Goal: Information Seeking & Learning: Check status

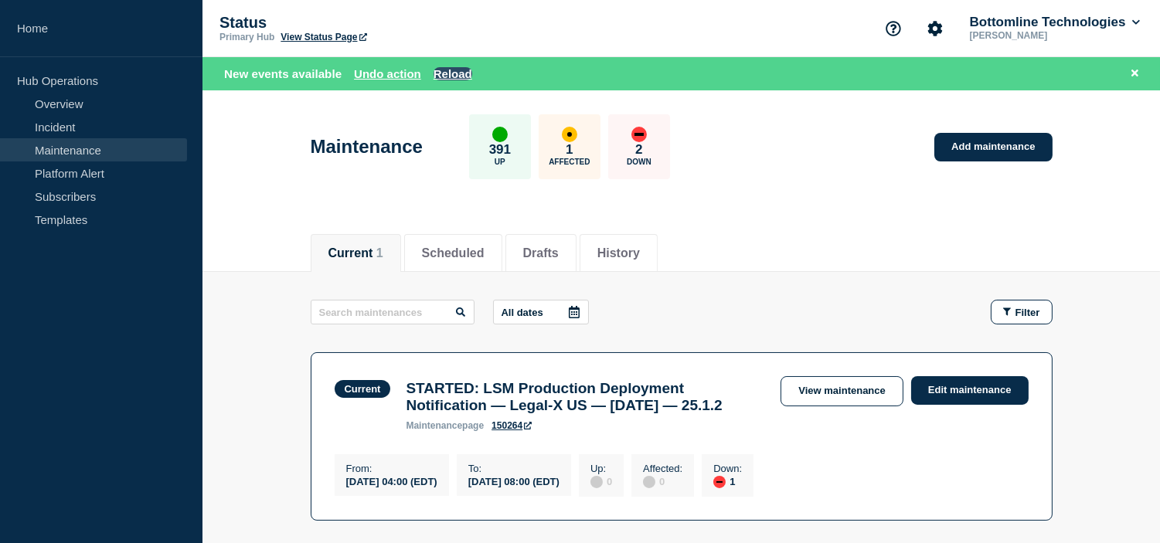
click at [449, 77] on button "Reload" at bounding box center [453, 73] width 39 height 13
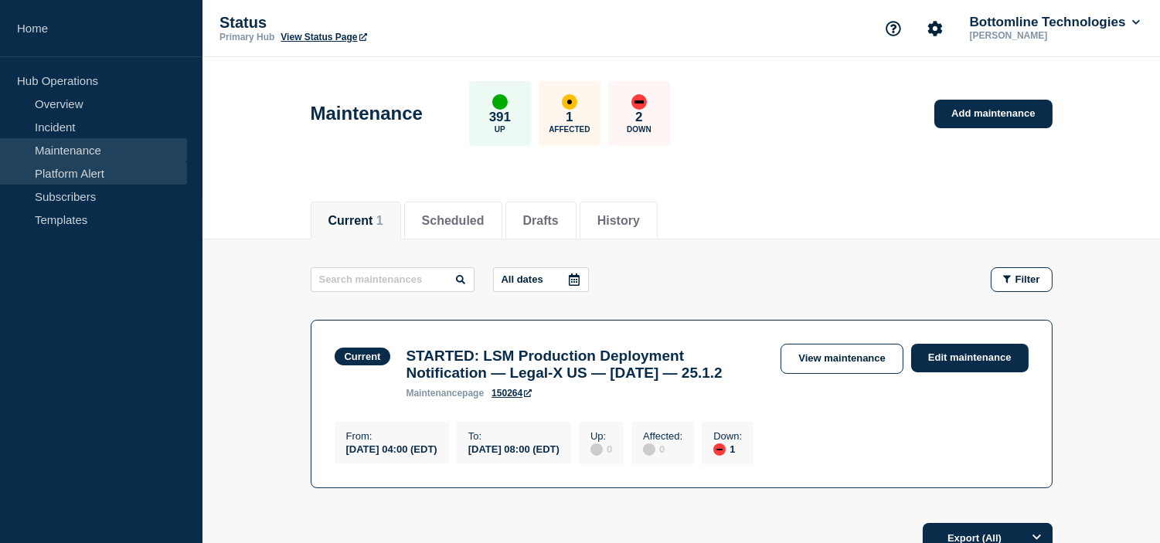
click at [63, 165] on link "Platform Alert" at bounding box center [93, 173] width 187 height 23
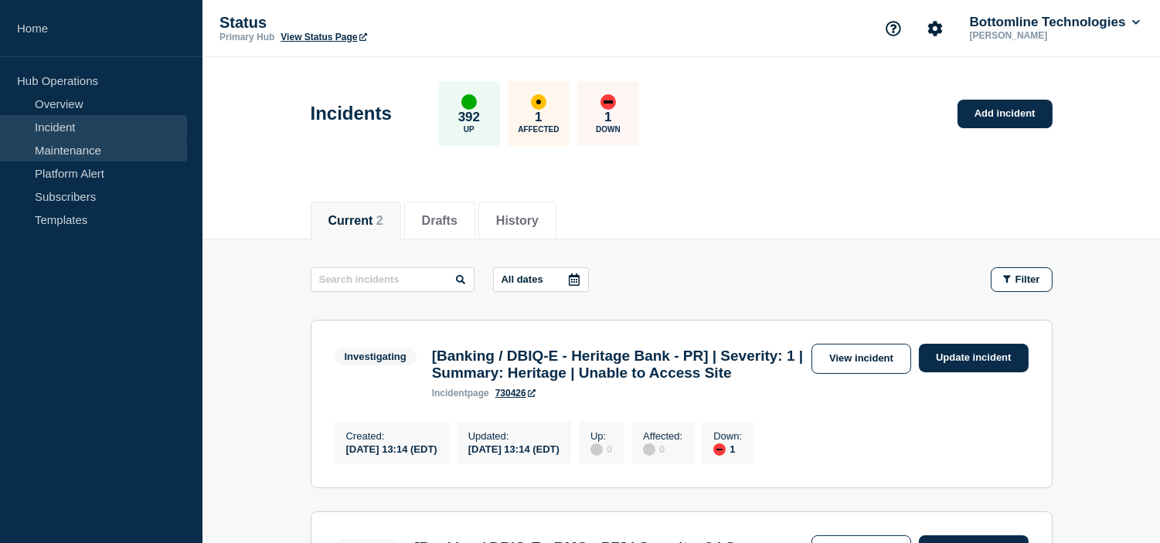
click at [83, 141] on link "Maintenance" at bounding box center [93, 149] width 187 height 23
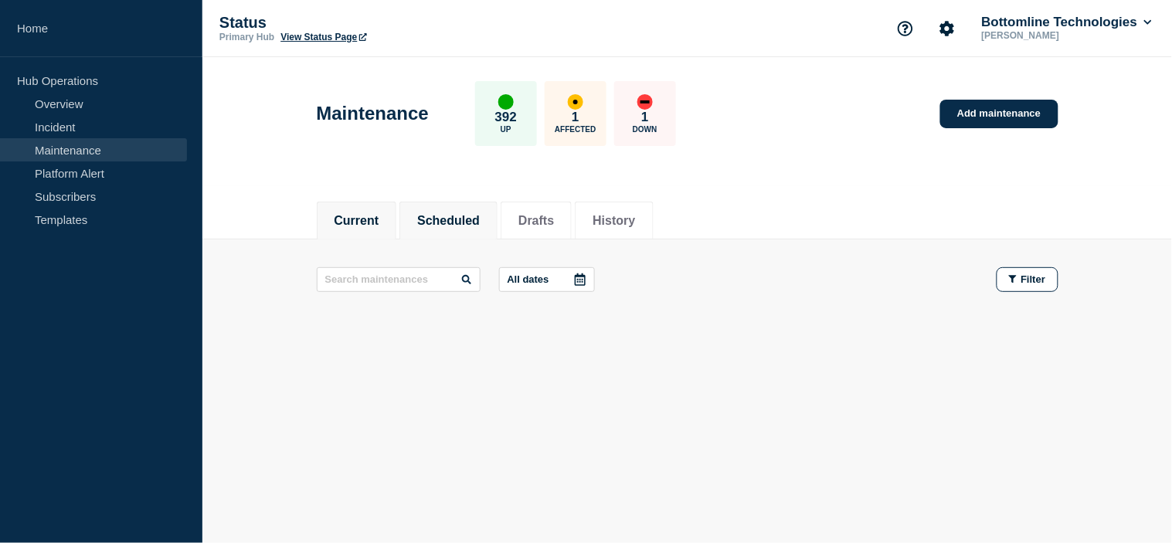
click at [450, 235] on li "Scheduled" at bounding box center [449, 221] width 98 height 38
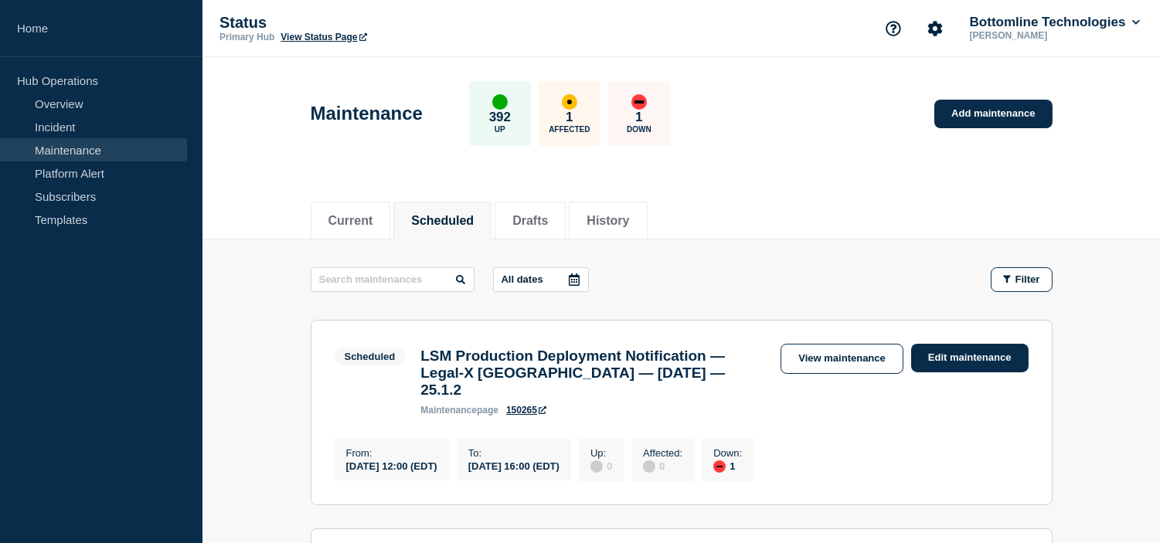
click at [824, 235] on div "Current Scheduled Drafts History" at bounding box center [682, 212] width 742 height 53
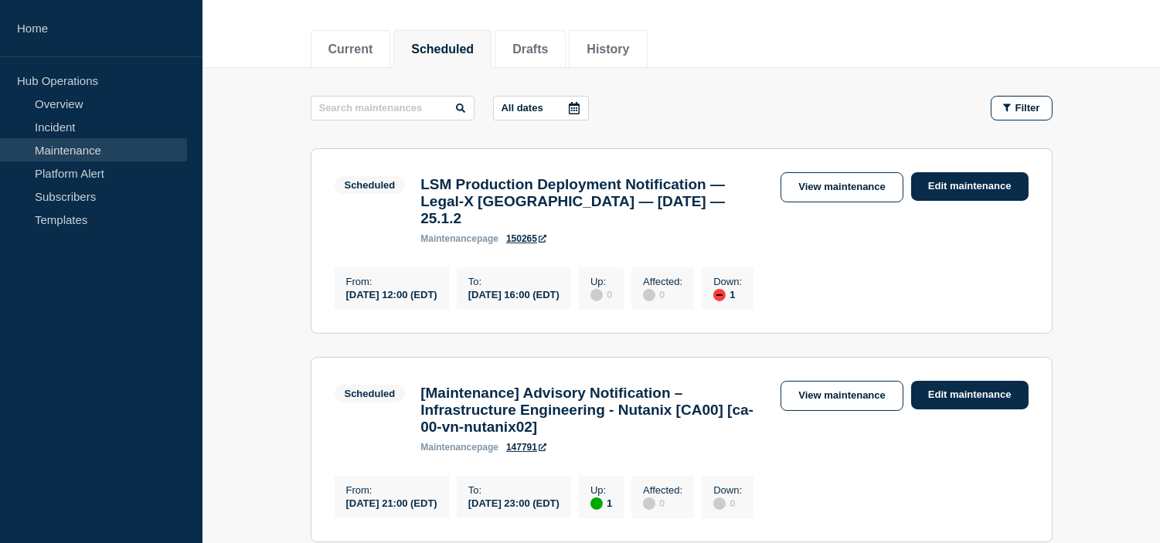
scroll to position [343, 0]
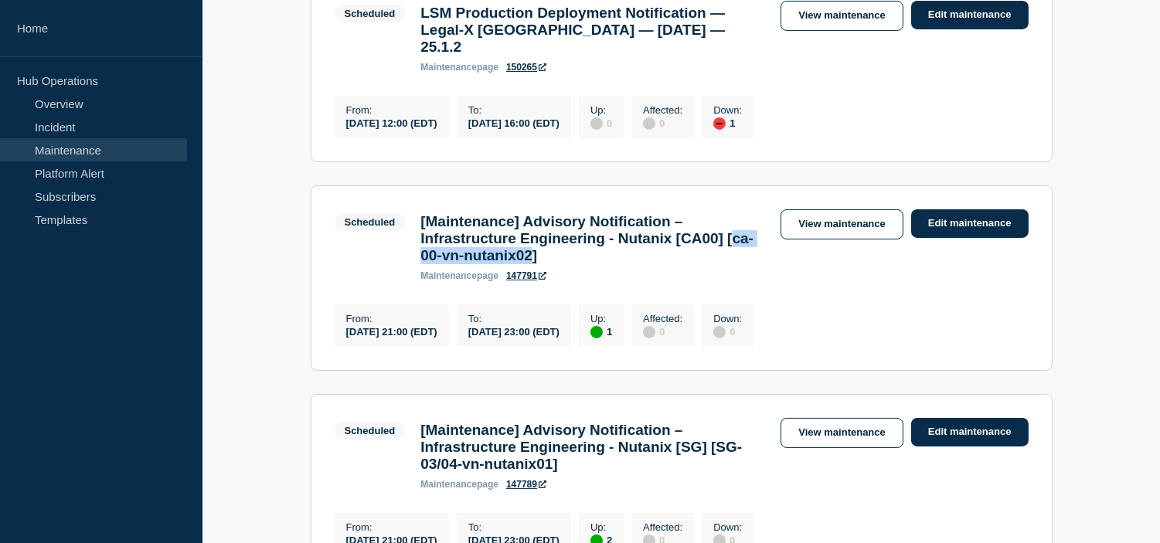
drag, startPoint x: 485, startPoint y: 256, endPoint x: 626, endPoint y: 259, distance: 140.7
click at [636, 260] on h3 "[Maintenance] Advisory Notification – Infrastructure Engineering - Nutanix [CA0…" at bounding box center [592, 238] width 345 height 51
copy h3 "ca-00-vn-nutanix02"
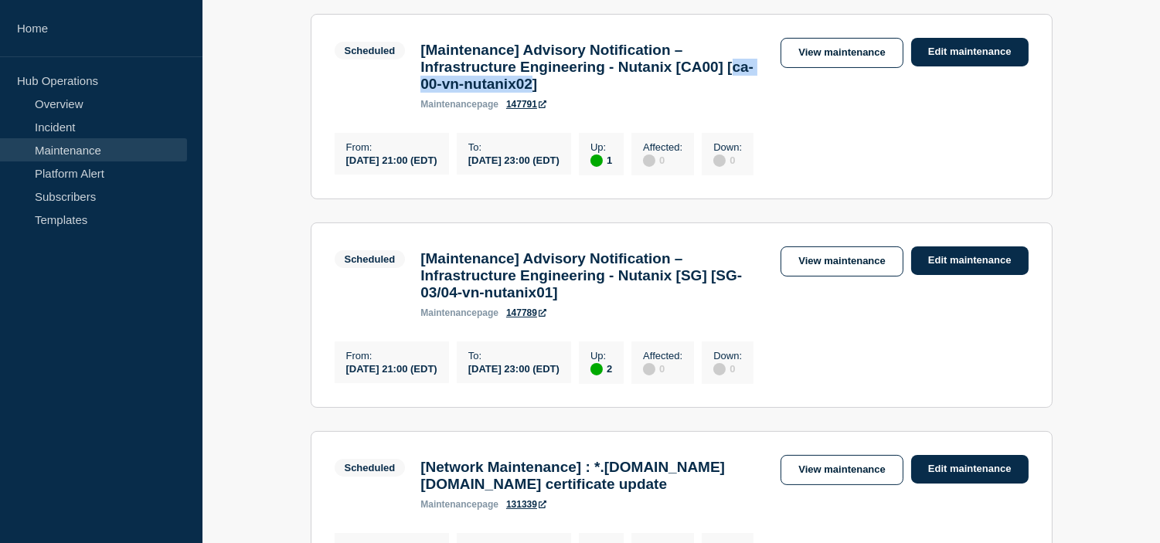
scroll to position [429, 0]
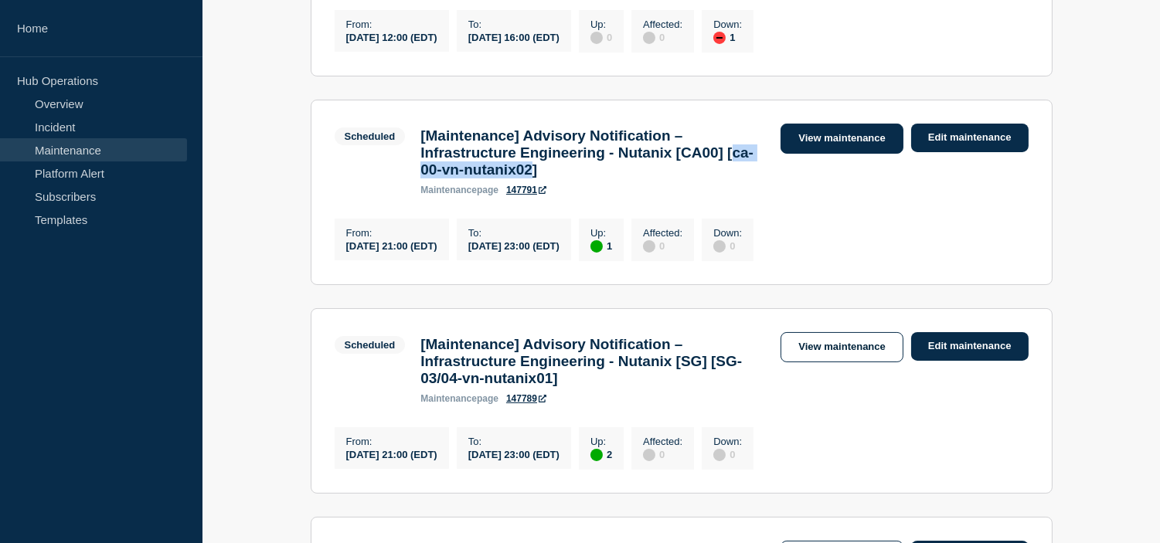
click at [838, 124] on link "View maintenance" at bounding box center [841, 139] width 122 height 30
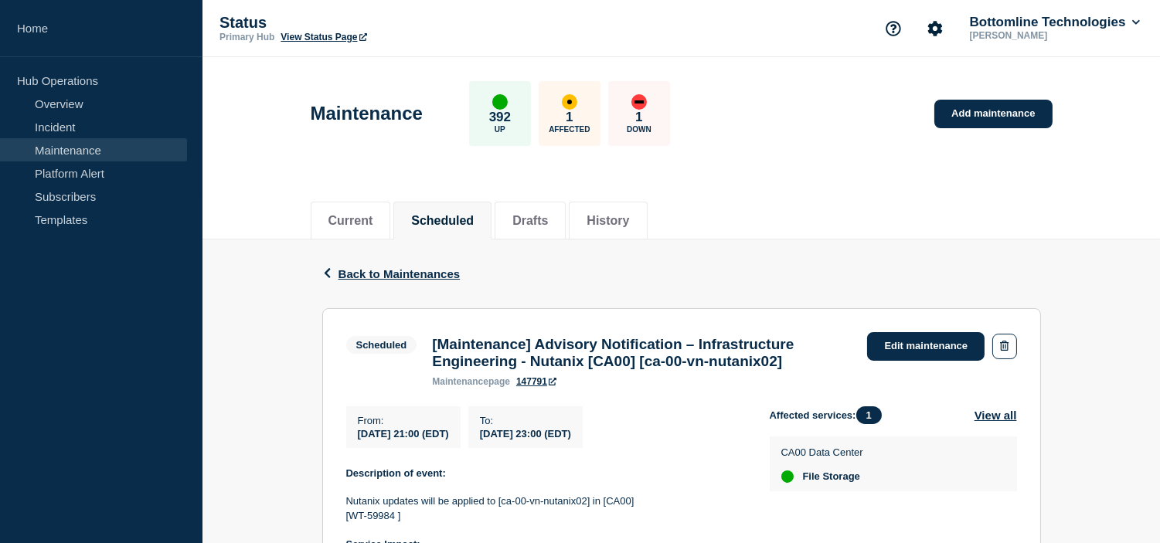
drag, startPoint x: 490, startPoint y: 403, endPoint x: 655, endPoint y: 453, distance: 172.1
copy section "[Maintenance] Advisory Notification – Infrastructure Engineering - Nutanix [CA0…"
click at [604, 270] on div "Back Back to Maintenances" at bounding box center [681, 274] width 719 height 69
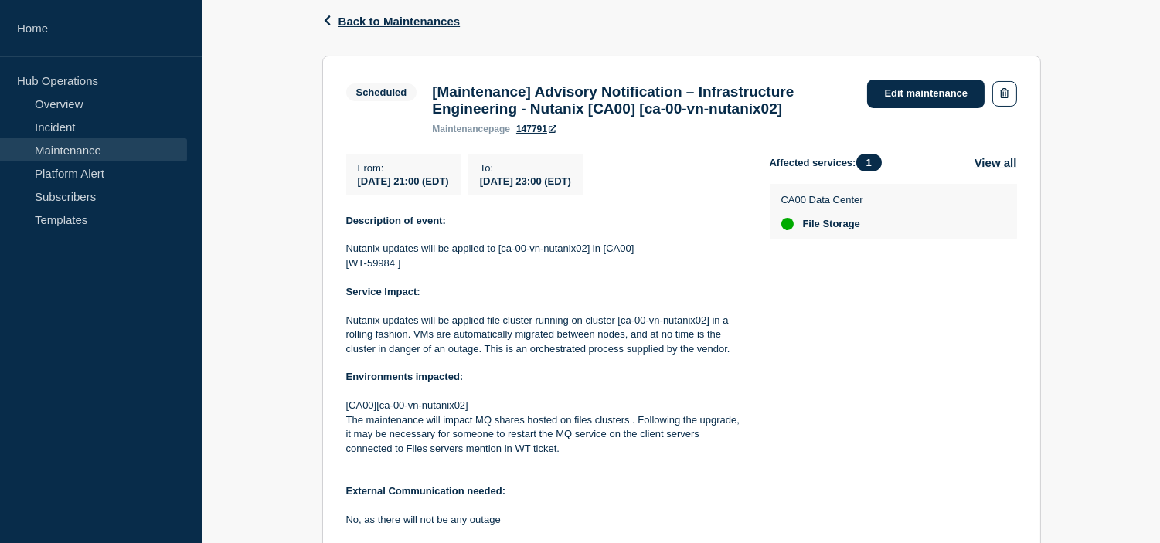
scroll to position [569, 0]
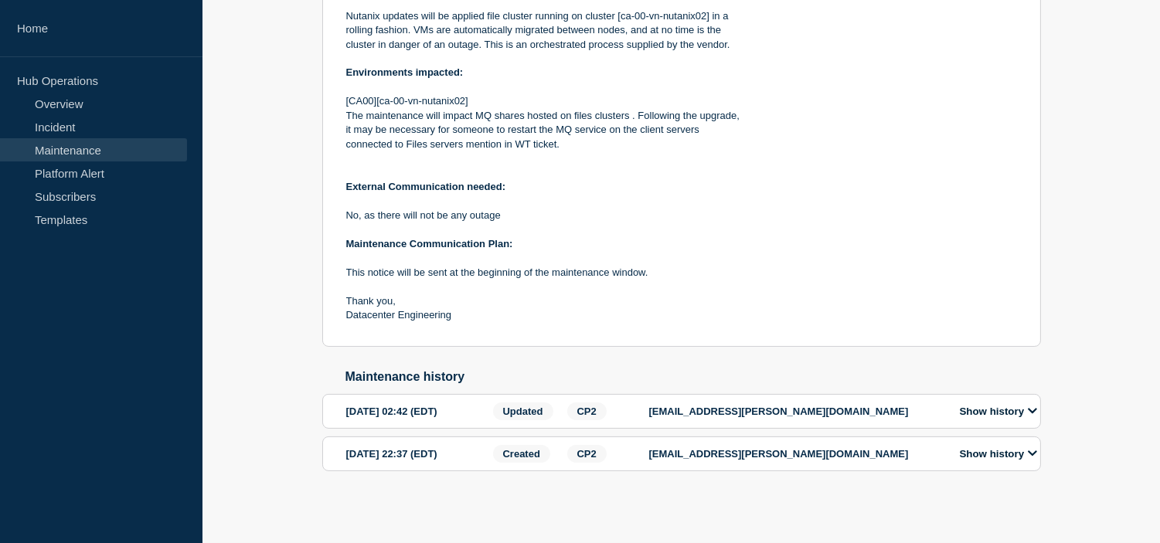
click at [998, 408] on button "Show history" at bounding box center [998, 411] width 87 height 13
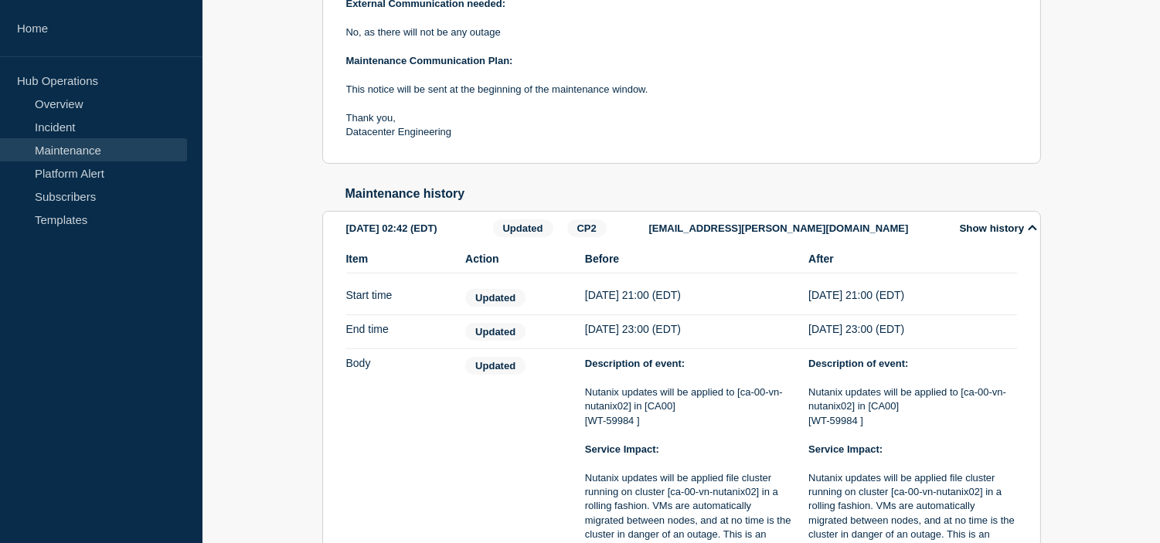
scroll to position [827, 0]
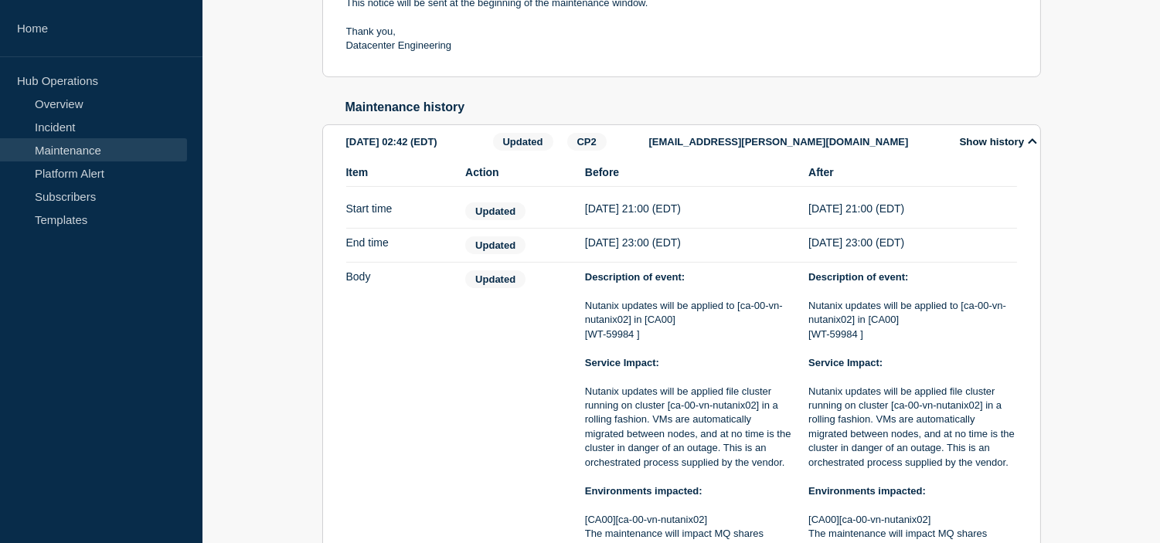
click at [1003, 148] on button "Show history" at bounding box center [998, 141] width 87 height 13
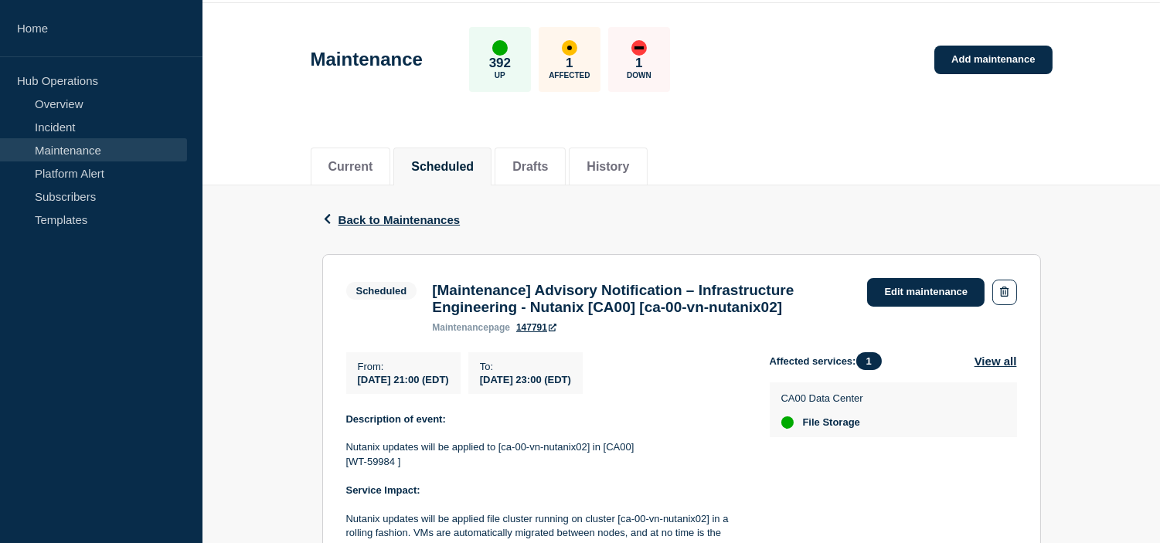
scroll to position [0, 0]
